Goal: Use online tool/utility: Utilize a website feature to perform a specific function

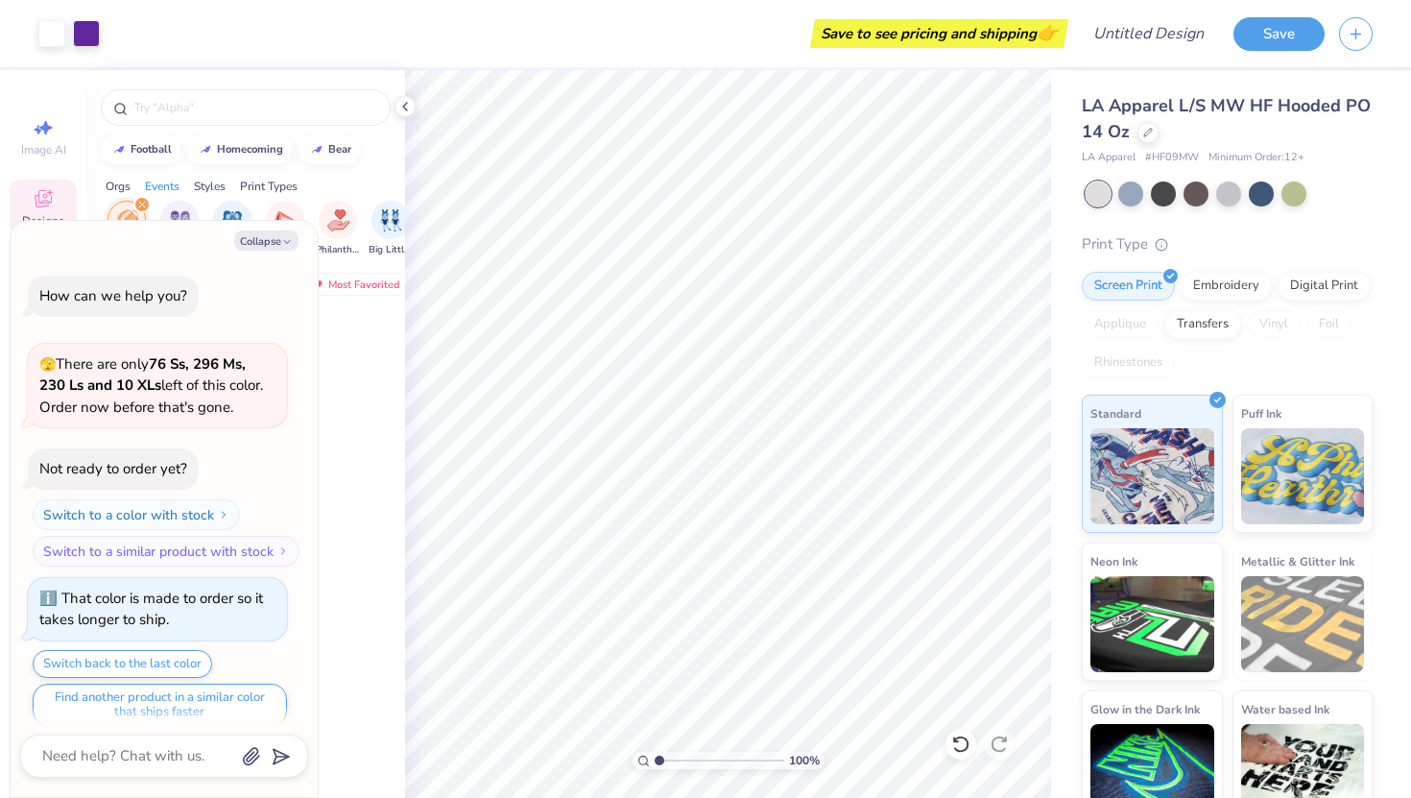
scroll to position [904, 0]
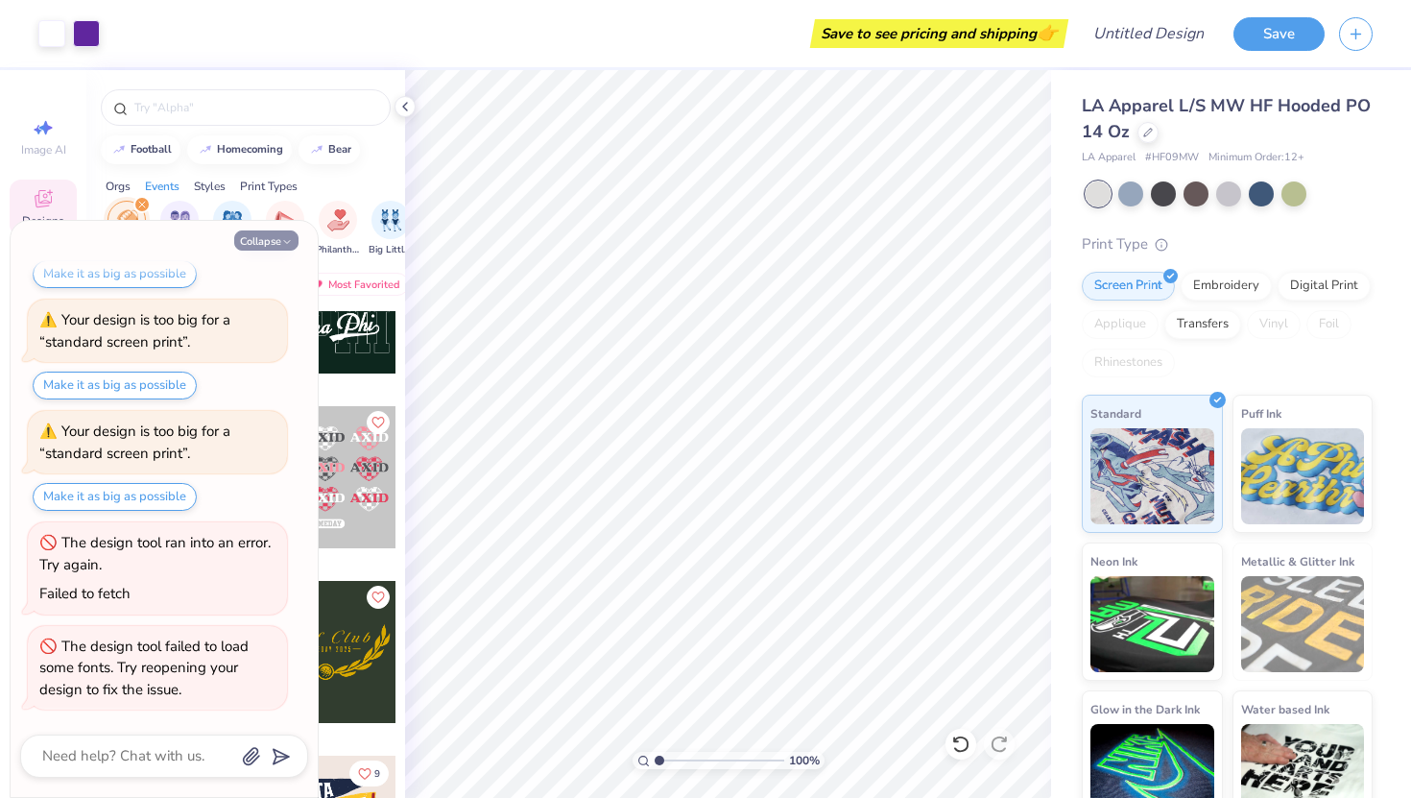
click at [268, 243] on button "Collapse" at bounding box center [266, 240] width 64 height 20
type textarea "x"
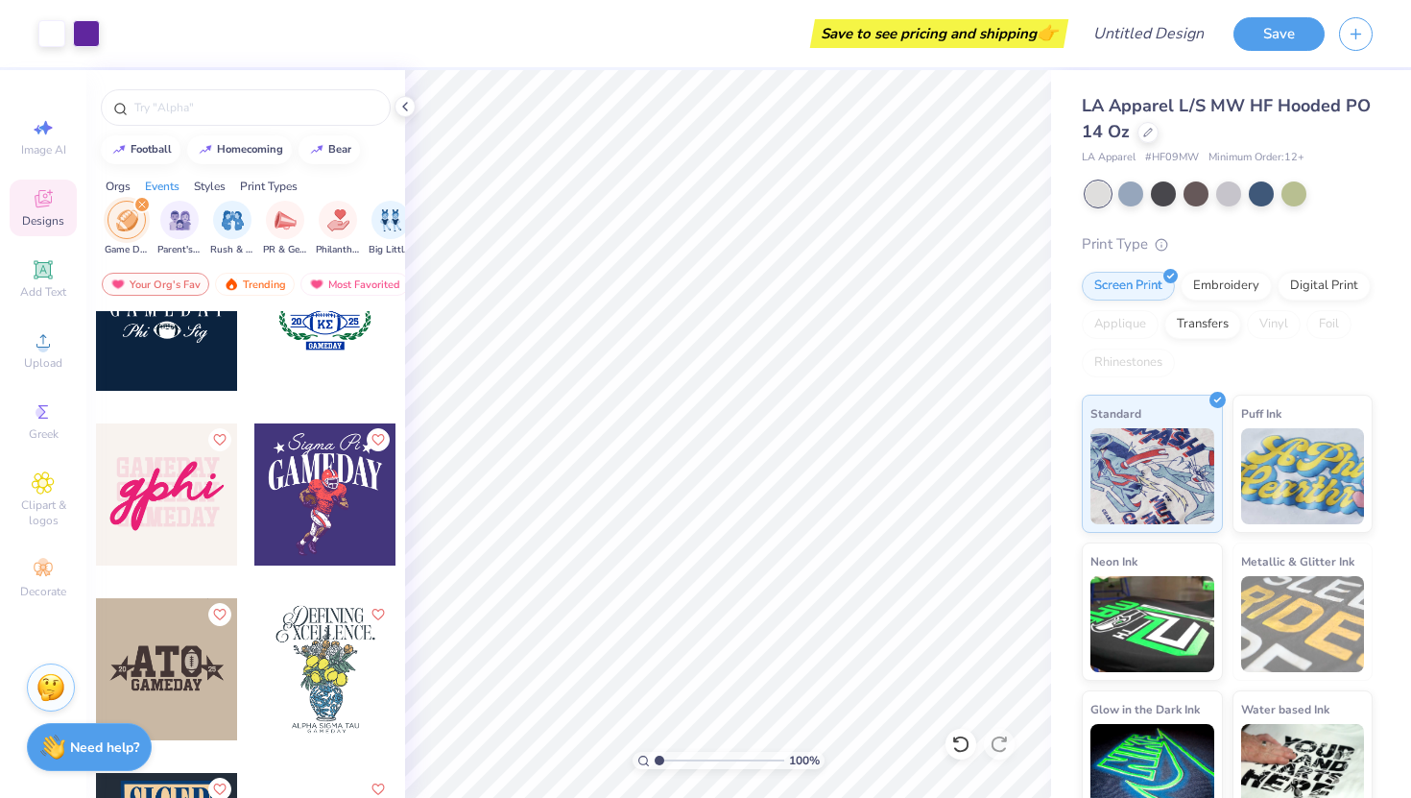
scroll to position [5341, 0]
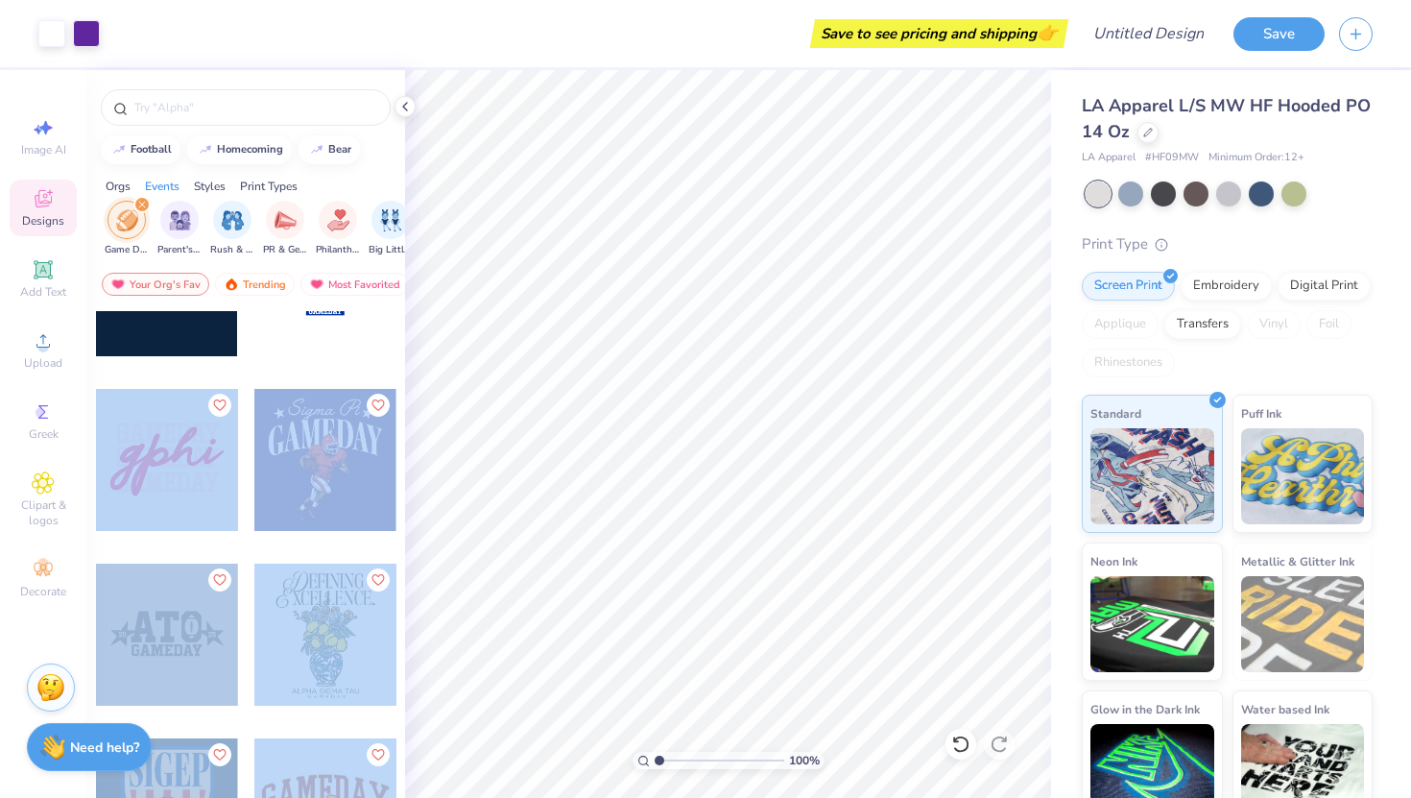
click at [716, 443] on div "Art colors Save to see pricing and shipping 👉 Design Title Save Image AI Design…" at bounding box center [705, 399] width 1411 height 798
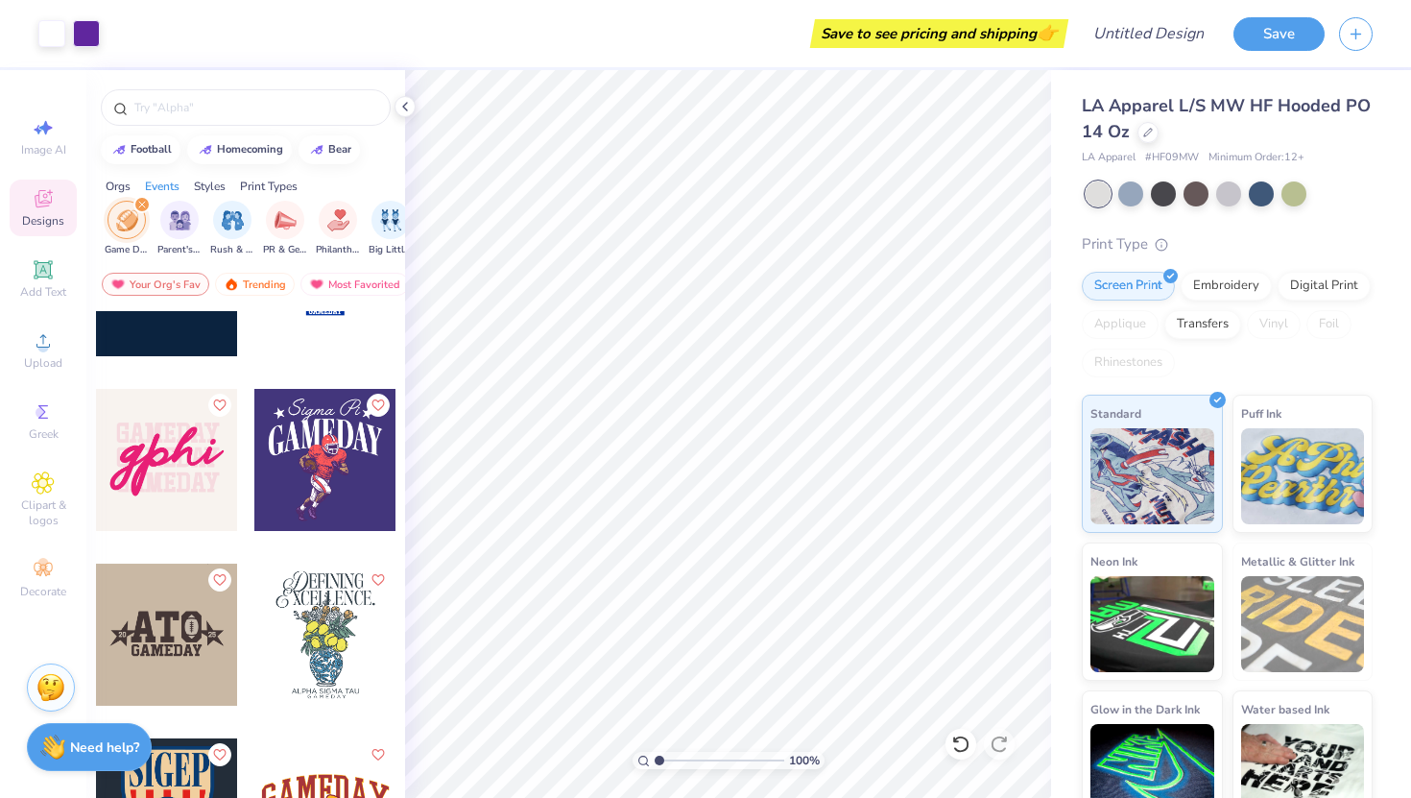
click at [337, 641] on div at bounding box center [325, 635] width 142 height 142
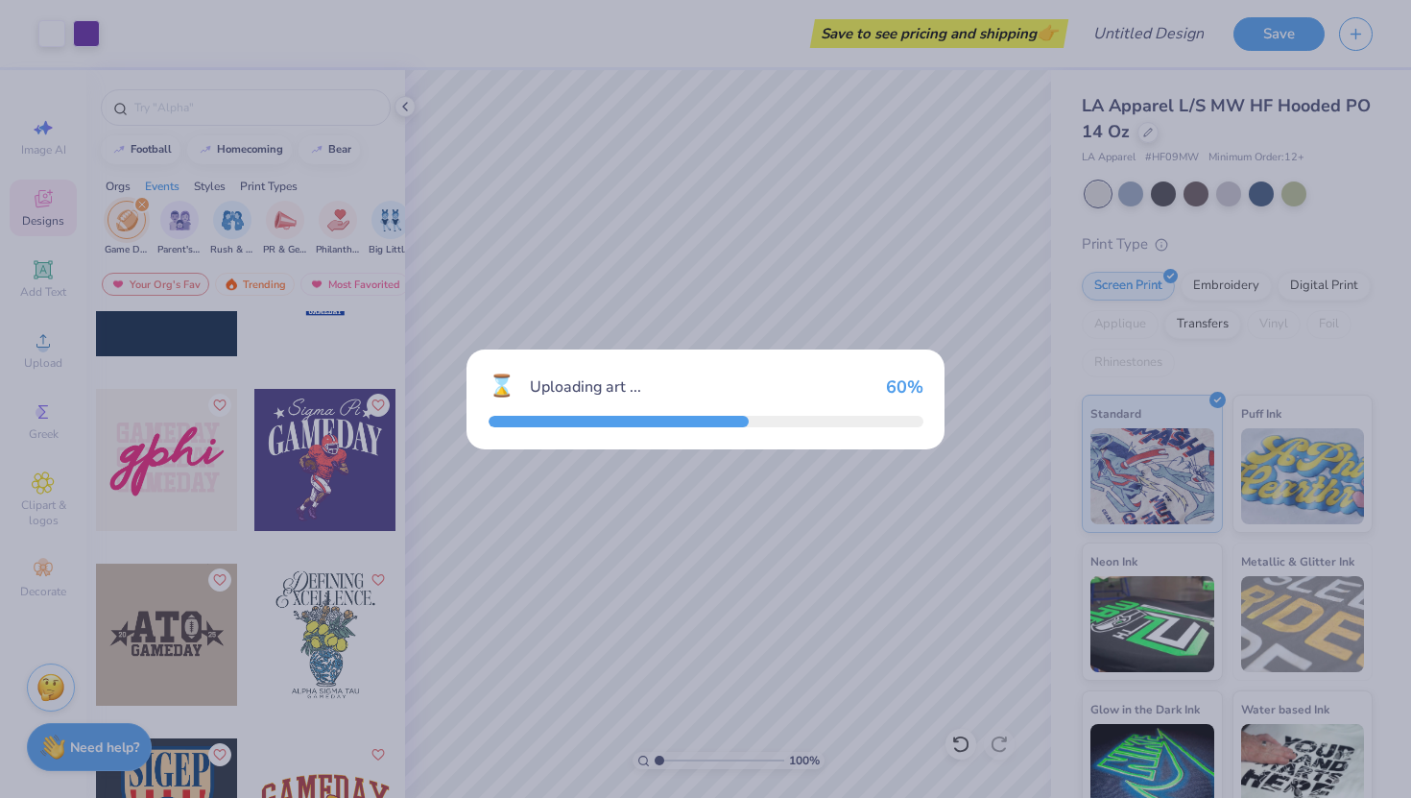
click at [900, 384] on div "60 %" at bounding box center [904, 386] width 37 height 21
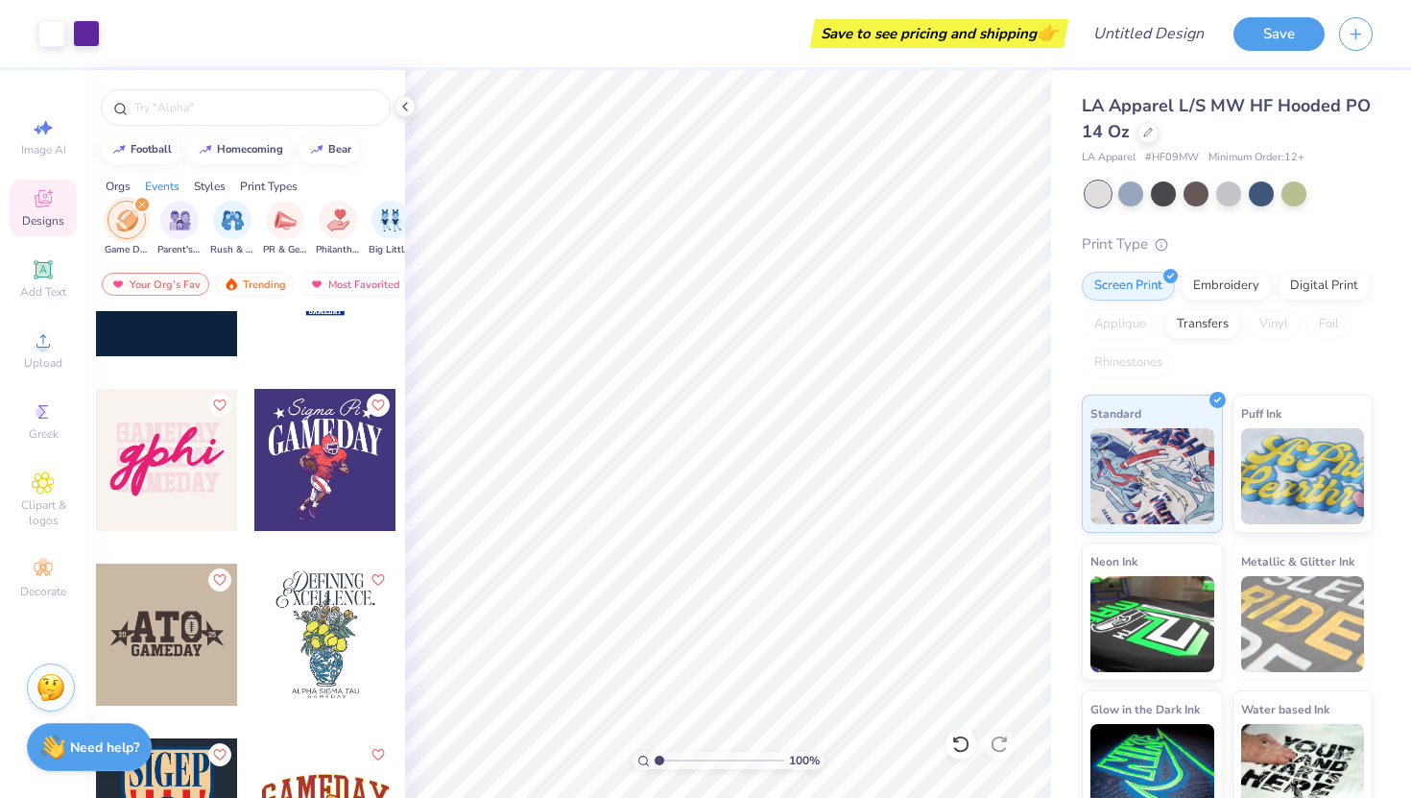
click at [193, 470] on div at bounding box center [167, 460] width 142 height 142
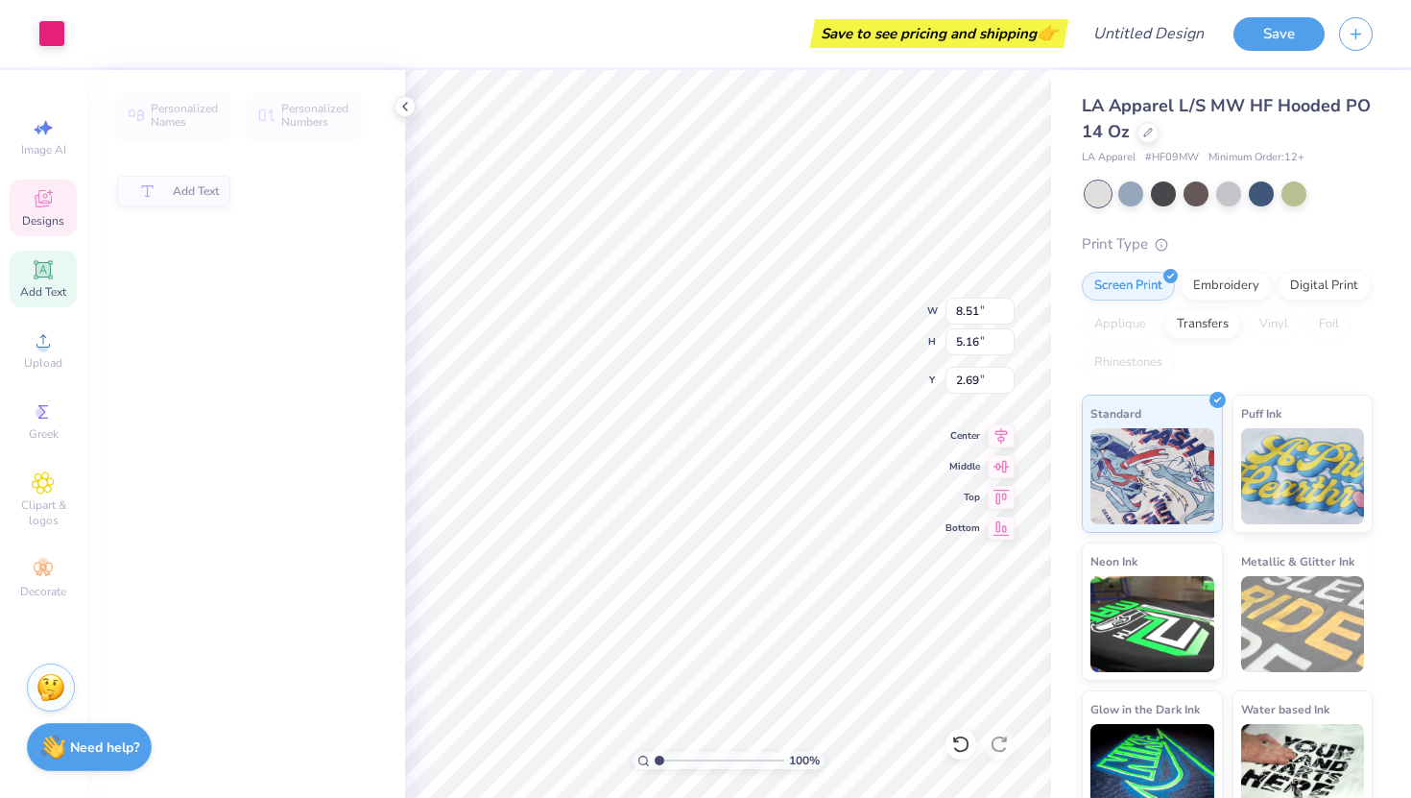
type input "5.16"
type input "2.69"
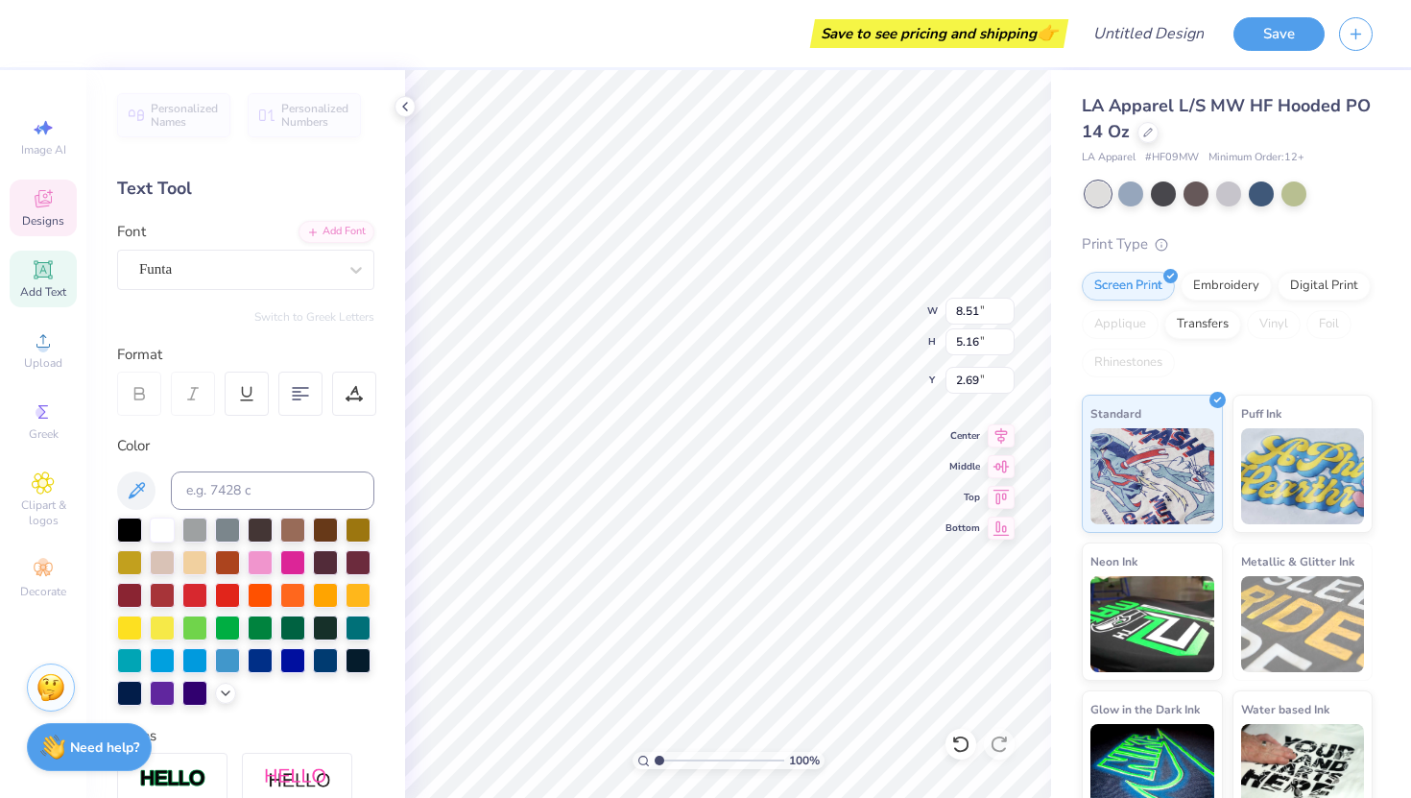
scroll to position [0, 0]
type textarea "R"
type textarea "SOT"
type input "7.66"
type input "1.49"
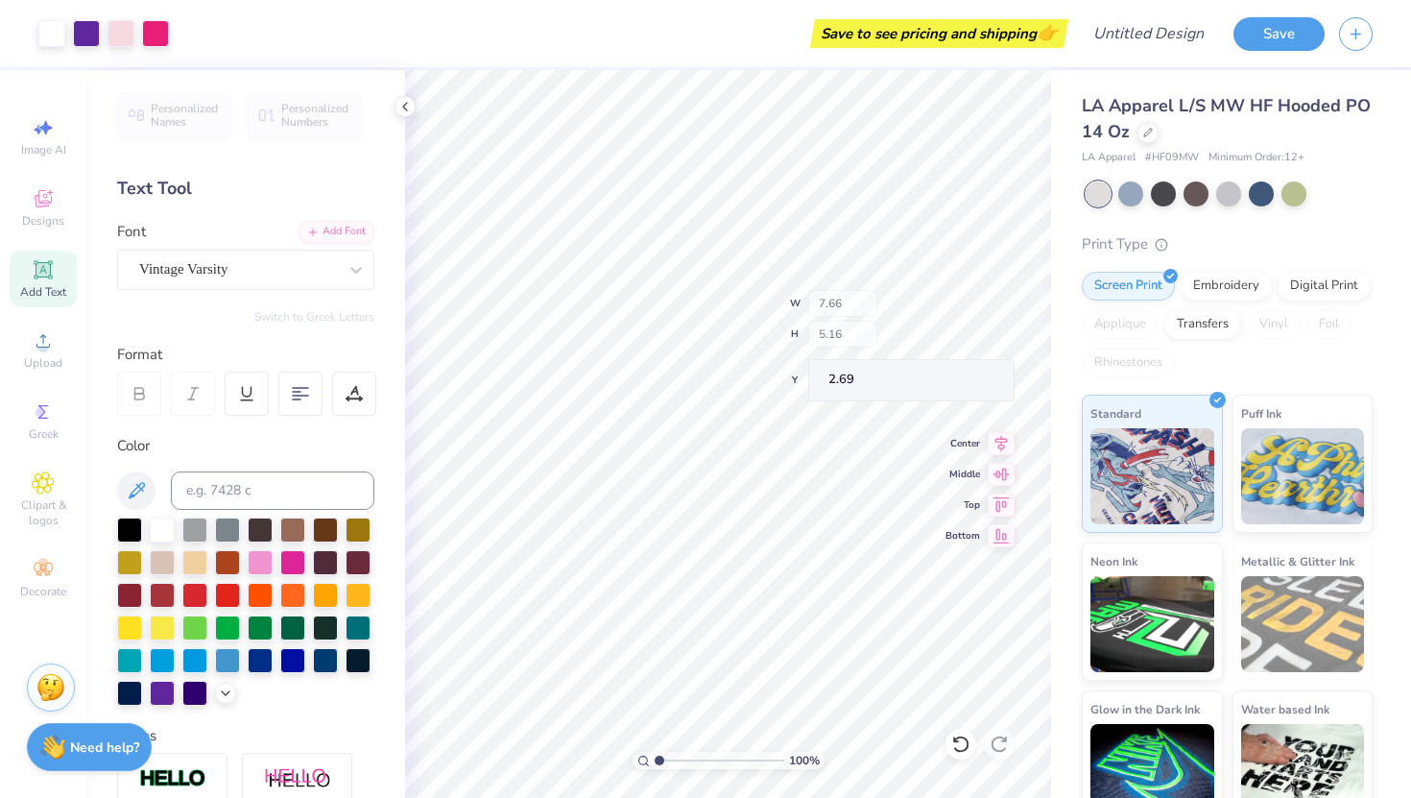
type input "2.25"
type input "7.57"
